Goal: Task Accomplishment & Management: Manage account settings

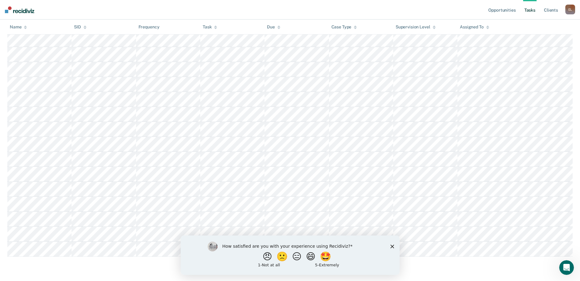
scroll to position [788, 0]
click at [391, 245] on icon "Close survey" at bounding box center [392, 246] width 4 height 4
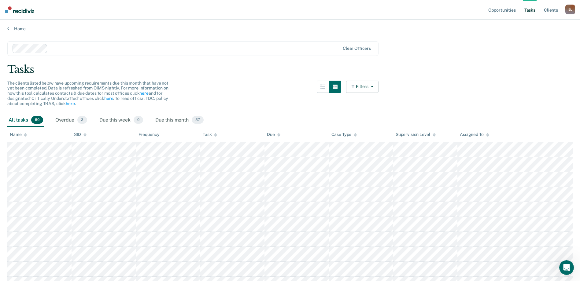
scroll to position [0, 0]
click at [80, 123] on span "3" at bounding box center [82, 121] width 10 height 8
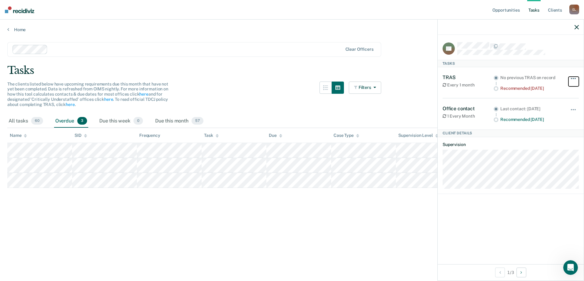
click at [574, 81] on button "button" at bounding box center [574, 82] width 10 height 10
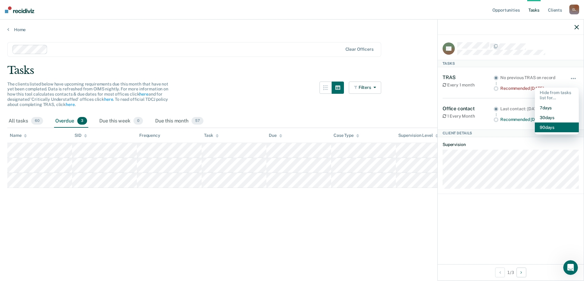
click at [549, 127] on button "90 days" at bounding box center [557, 128] width 44 height 10
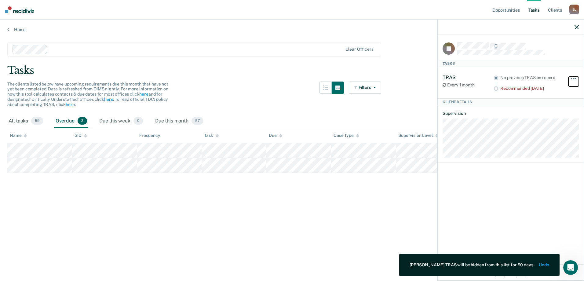
click at [573, 78] on span "button" at bounding box center [573, 78] width 1 height 1
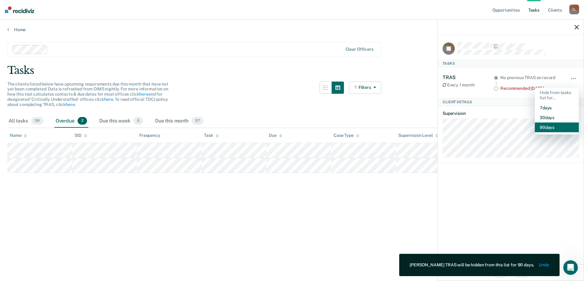
click at [557, 125] on button "90 days" at bounding box center [557, 128] width 44 height 10
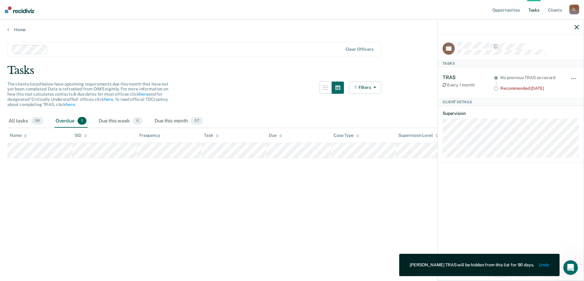
click at [572, 76] on div "Hide from tasks list for... 7 days 30 days 90 days" at bounding box center [574, 83] width 10 height 17
click at [573, 77] on button "button" at bounding box center [574, 82] width 10 height 10
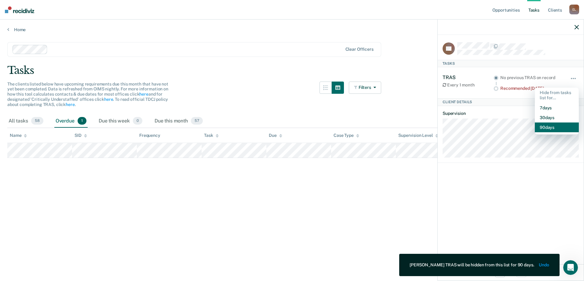
click at [548, 125] on button "90 days" at bounding box center [557, 128] width 44 height 10
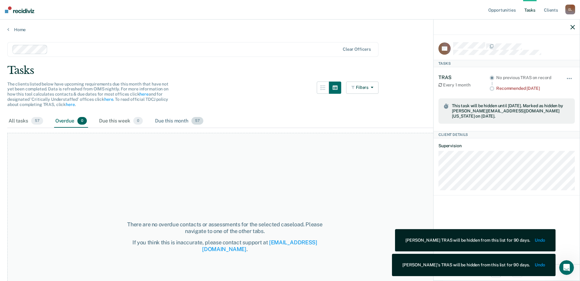
click at [177, 119] on div "Due this month 57" at bounding box center [179, 121] width 51 height 13
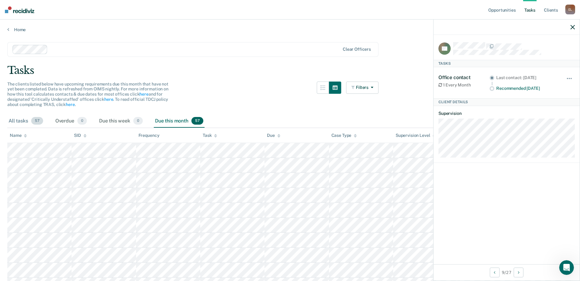
click at [29, 122] on div "All tasks 57" at bounding box center [25, 121] width 37 height 13
click at [25, 123] on div "All tasks 57" at bounding box center [25, 121] width 37 height 13
click at [576, 27] on div at bounding box center [506, 27] width 146 height 15
click at [569, 27] on div at bounding box center [506, 27] width 146 height 15
click at [572, 26] on icon "button" at bounding box center [572, 27] width 4 height 4
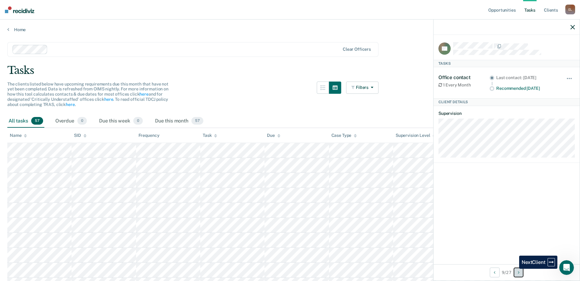
click at [514, 269] on button "Next Client" at bounding box center [518, 273] width 10 height 10
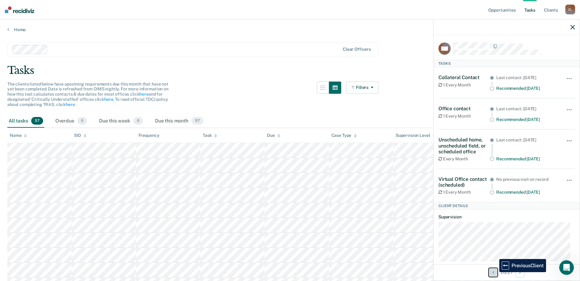
click at [494, 272] on button "Previous Client" at bounding box center [493, 273] width 10 height 10
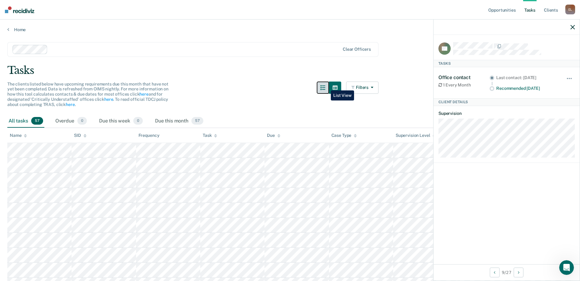
click at [325, 86] on icon "button" at bounding box center [322, 87] width 5 height 5
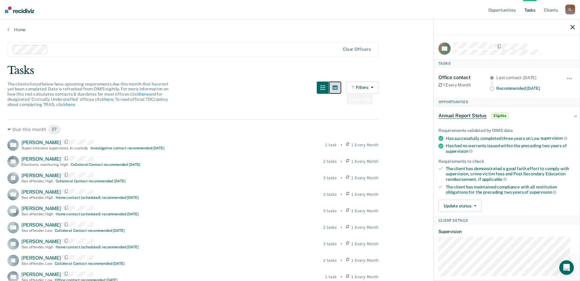
click at [337, 87] on icon "button" at bounding box center [334, 87] width 5 height 5
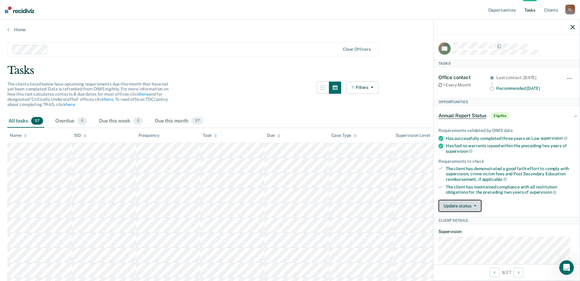
click at [470, 202] on button "Update status" at bounding box center [459, 206] width 43 height 12
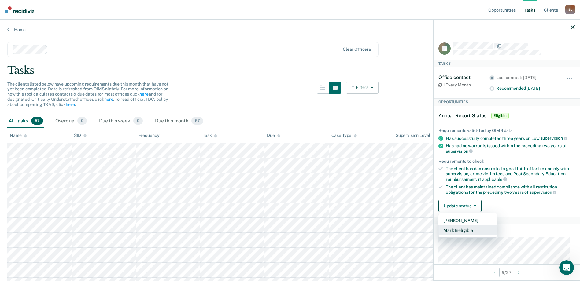
click at [470, 229] on button "Mark Ineligible" at bounding box center [467, 231] width 59 height 10
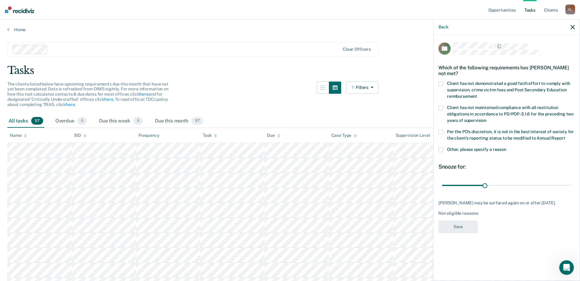
click at [441, 149] on span at bounding box center [440, 149] width 5 height 5
click at [506, 147] on input "Other, please specify a reason" at bounding box center [506, 147] width 0 height 0
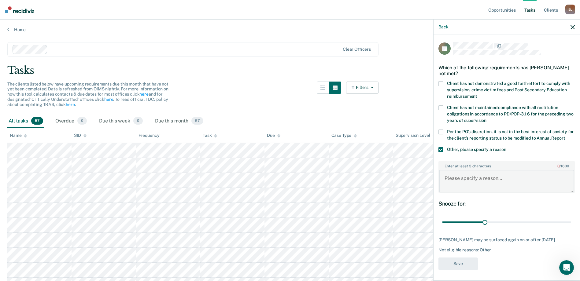
click at [476, 185] on textarea "Enter at least 3 characters 0 / 1600" at bounding box center [506, 181] width 135 height 23
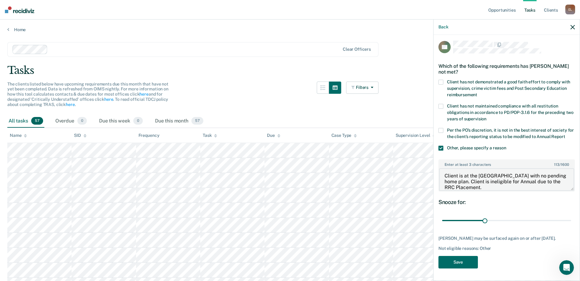
scroll to position [13, 0]
type textarea "Client is at the [GEOGRAPHIC_DATA] with no pending home plan. Client is ineligi…"
drag, startPoint x: 485, startPoint y: 215, endPoint x: 579, endPoint y: 216, distance: 93.8
type input "90"
click at [571, 216] on input "range" at bounding box center [506, 220] width 129 height 11
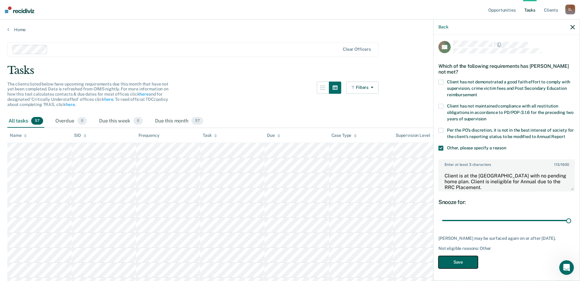
click at [467, 262] on button "Save" at bounding box center [457, 262] width 39 height 13
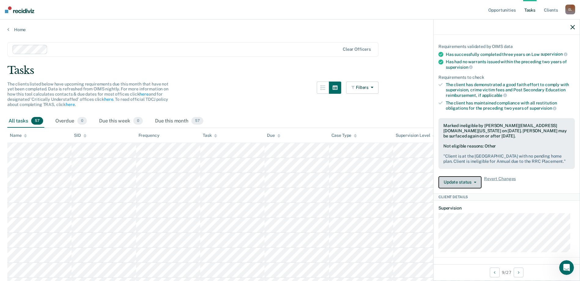
scroll to position [0, 0]
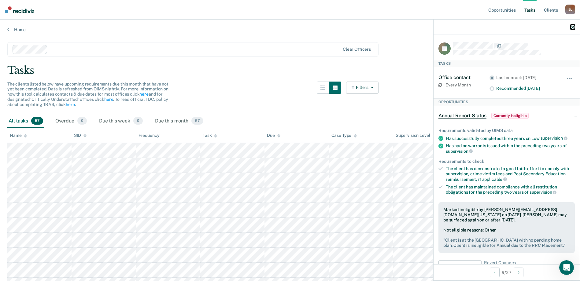
click at [574, 29] on icon "button" at bounding box center [572, 27] width 4 height 4
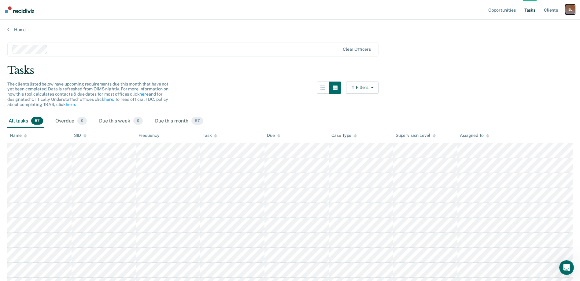
click at [571, 9] on div "E L" at bounding box center [570, 10] width 10 height 10
click at [533, 41] on link "Log Out" at bounding box center [545, 40] width 49 height 5
